Goal: Task Accomplishment & Management: Manage account settings

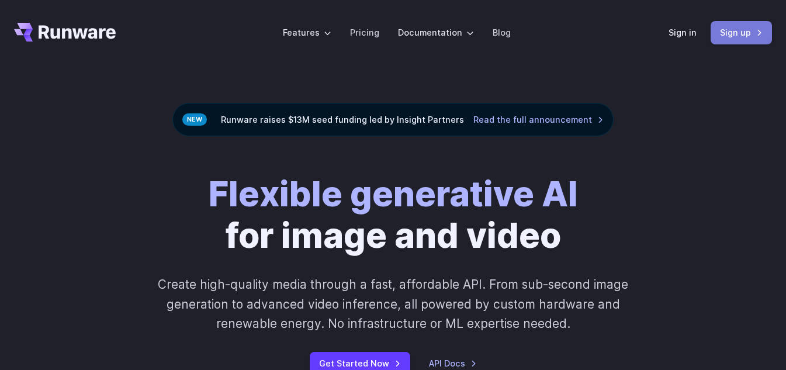
click at [755, 41] on link "Sign up" at bounding box center [740, 32] width 61 height 23
click at [688, 34] on link "Sign in" at bounding box center [682, 32] width 28 height 13
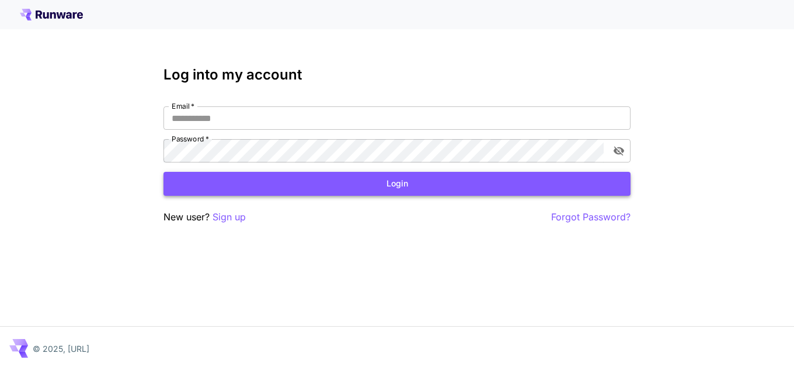
type input "**********"
click at [430, 178] on button "Login" at bounding box center [397, 184] width 467 height 24
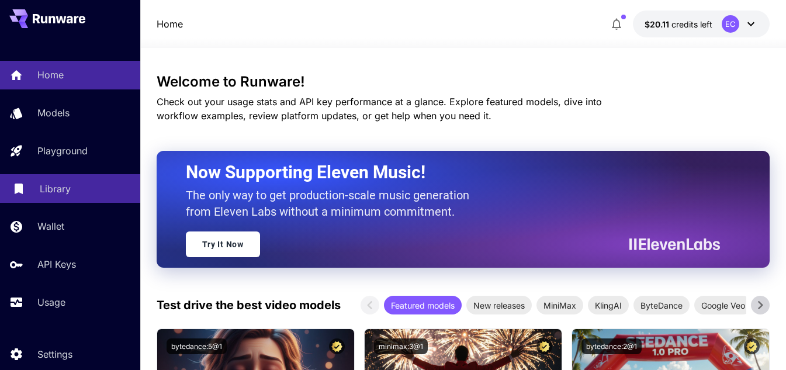
click at [79, 192] on div "Library" at bounding box center [85, 189] width 91 height 14
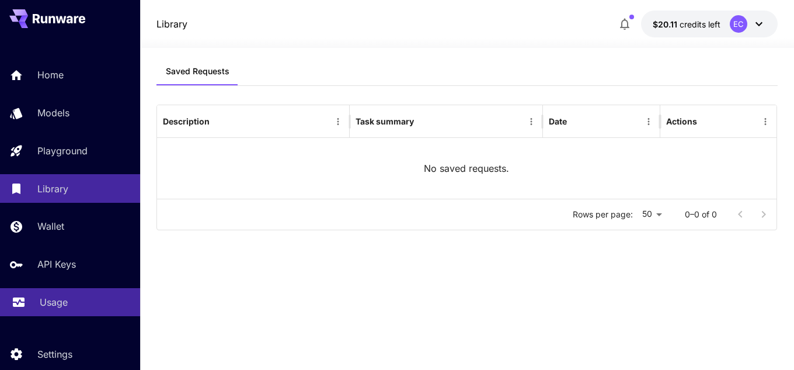
click at [86, 303] on div "Usage" at bounding box center [85, 302] width 91 height 14
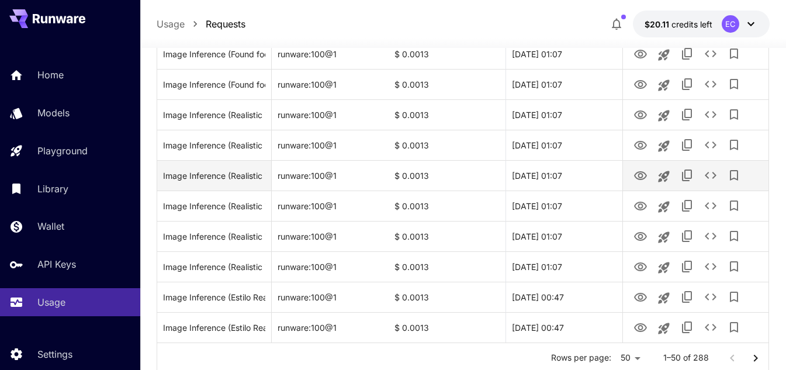
scroll to position [1482, 0]
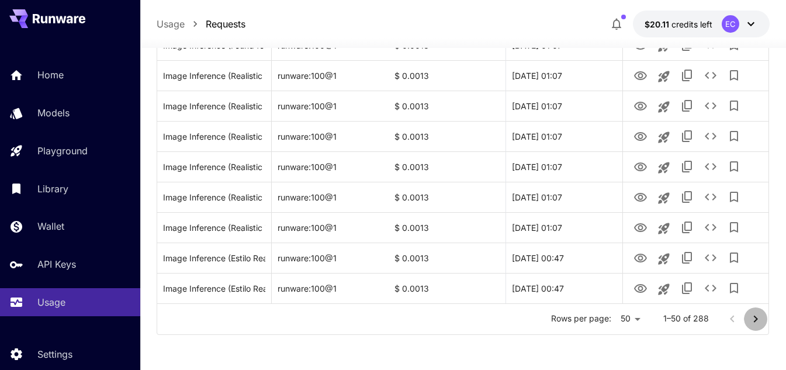
click at [757, 316] on icon "Go to next page" at bounding box center [755, 319] width 14 height 14
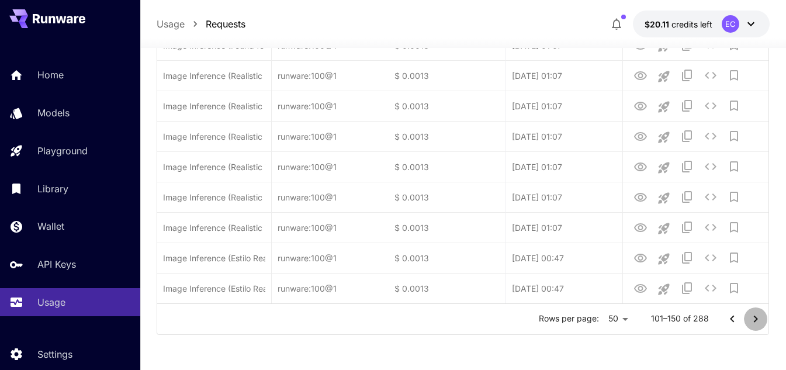
click at [757, 316] on icon "Go to next page" at bounding box center [755, 319] width 14 height 14
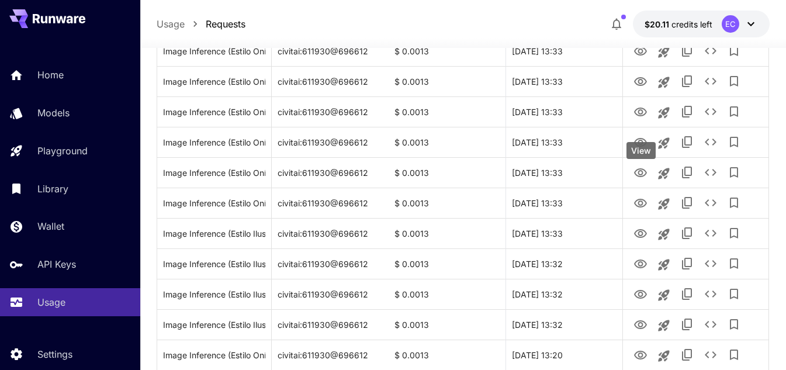
scroll to position [1059, 0]
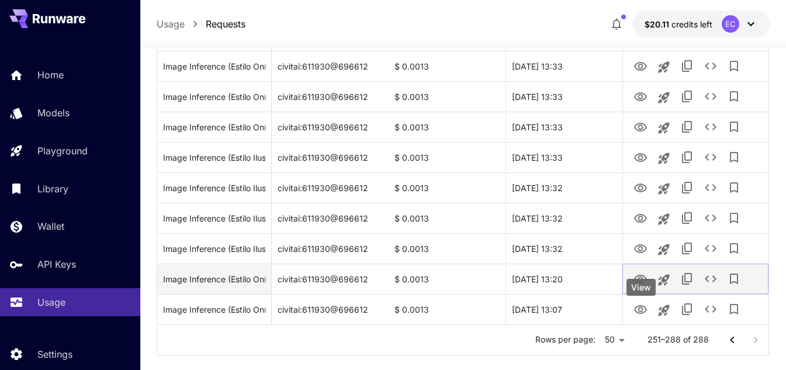
click at [645, 286] on icon "View" at bounding box center [640, 279] width 14 height 14
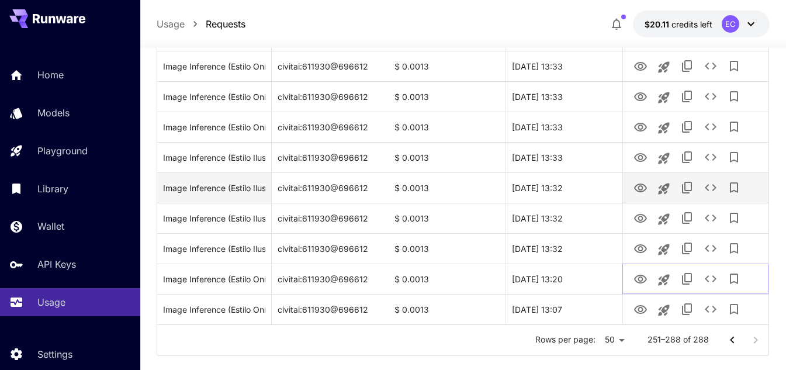
scroll to position [1118, 0]
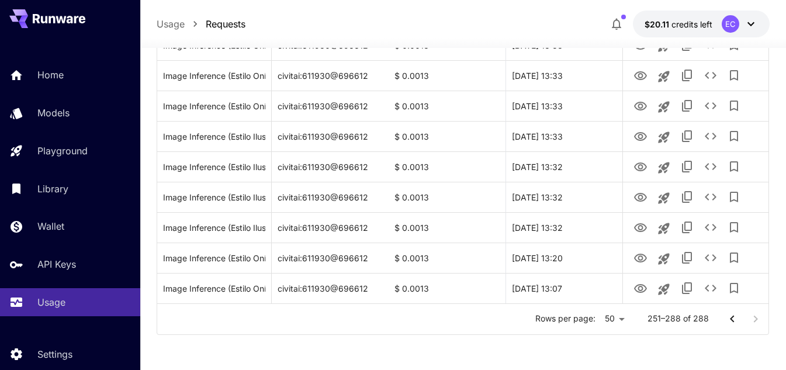
click at [732, 319] on icon "Go to previous page" at bounding box center [732, 319] width 14 height 14
click at [728, 316] on icon "Go to previous page" at bounding box center [732, 319] width 14 height 14
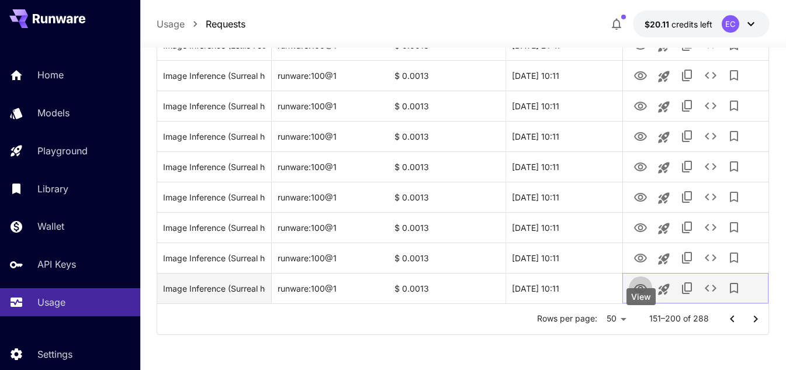
click at [641, 289] on icon "View" at bounding box center [640, 289] width 14 height 14
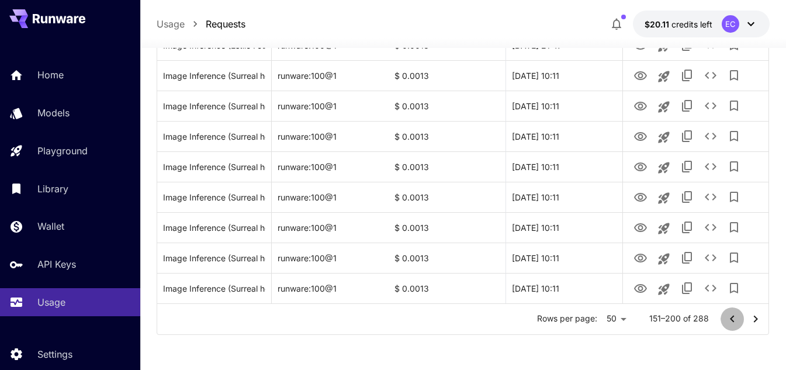
click at [734, 323] on icon "Go to previous page" at bounding box center [732, 319] width 14 height 14
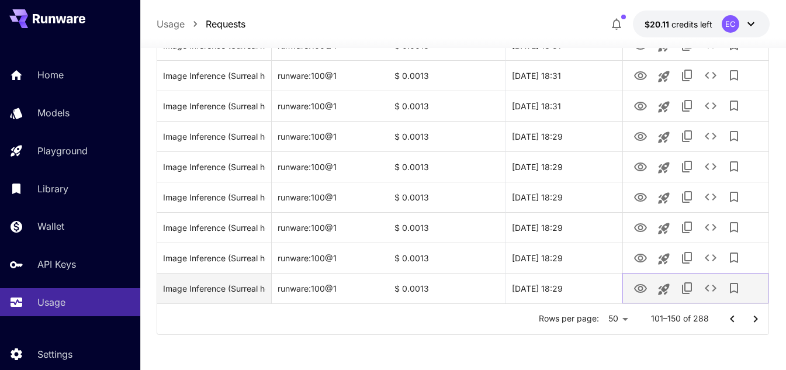
click at [640, 290] on icon "View" at bounding box center [640, 288] width 13 height 9
